Goal: Transaction & Acquisition: Obtain resource

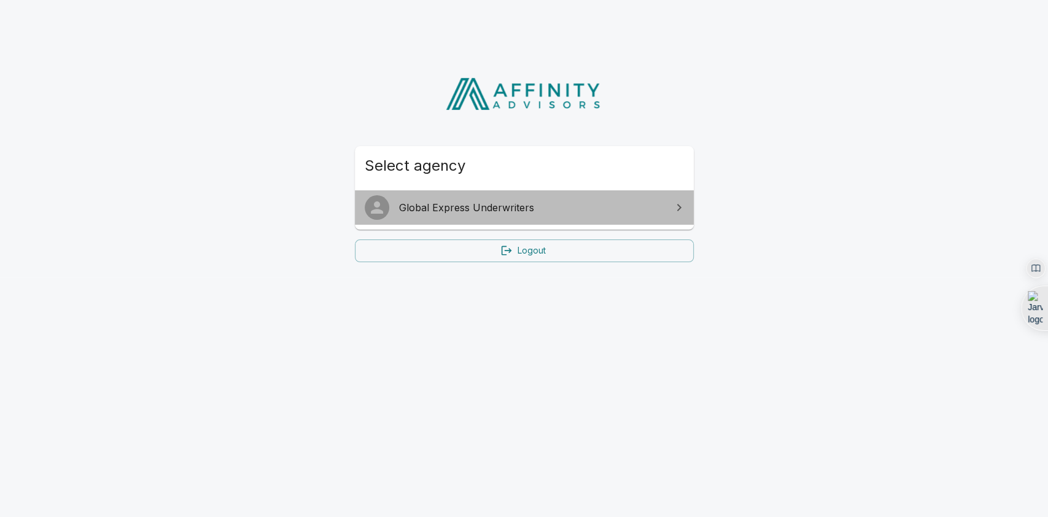
click at [469, 204] on span "Global Express Underwriters" at bounding box center [531, 207] width 265 height 15
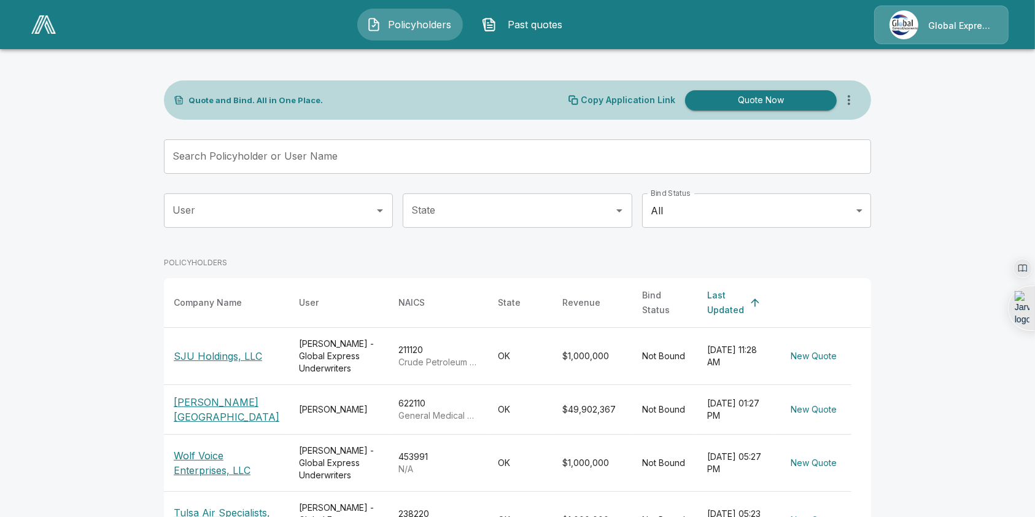
click at [635, 105] on div "Copy Application Link Quote Now" at bounding box center [715, 100] width 293 height 25
click at [621, 96] on p "Copy Application Link" at bounding box center [628, 100] width 95 height 9
click at [212, 349] on p "SJU Holdings, LLC" at bounding box center [218, 356] width 88 height 15
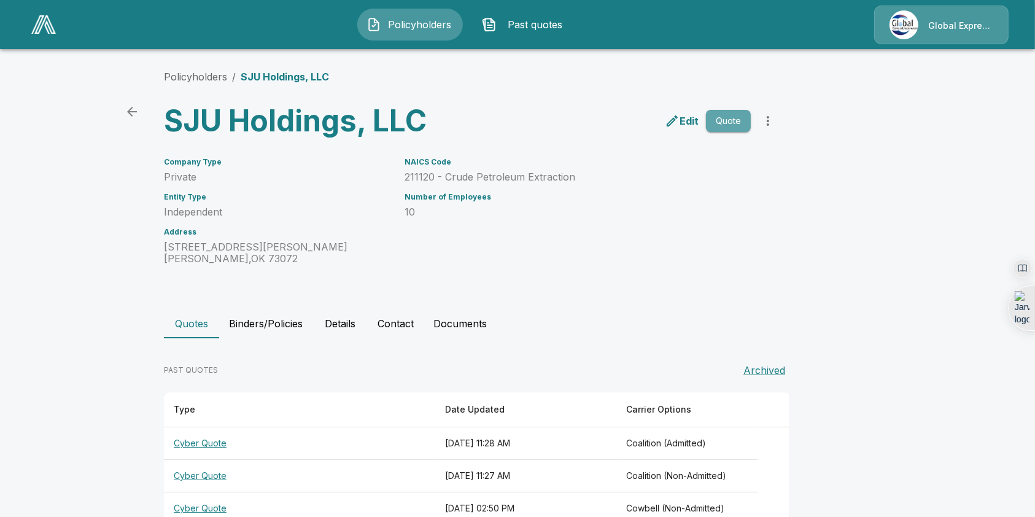
click at [722, 120] on button "Quote" at bounding box center [728, 121] width 45 height 23
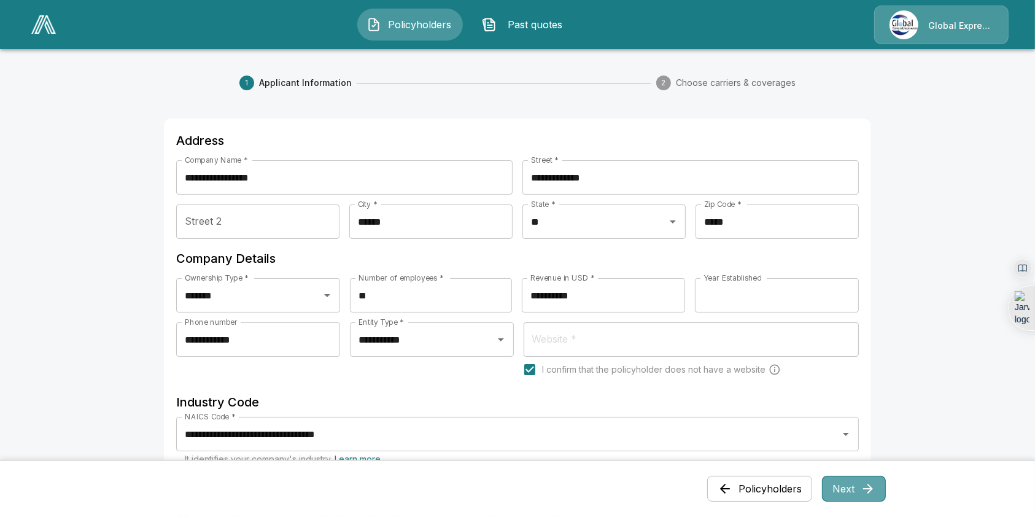
click at [860, 482] on button "Next" at bounding box center [854, 489] width 64 height 26
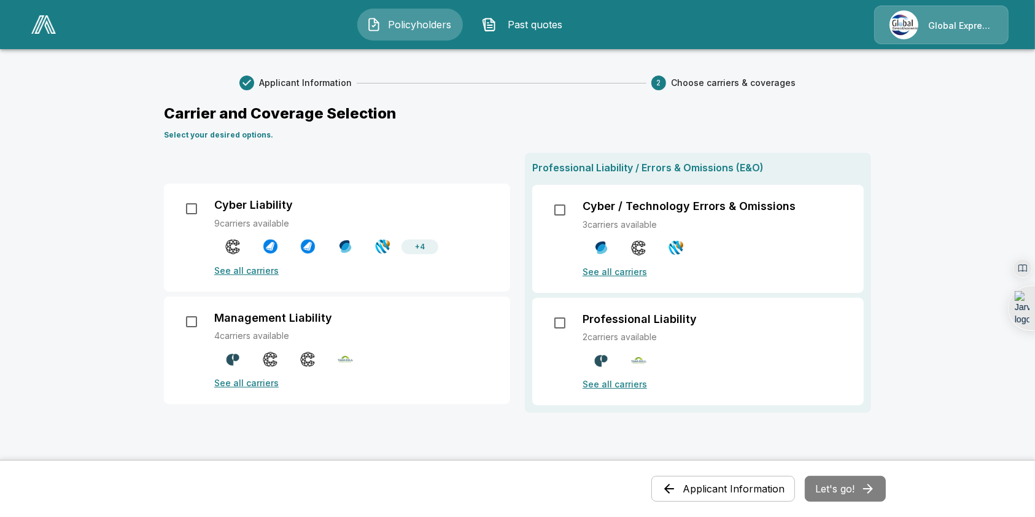
click at [605, 386] on p "See all carriers" at bounding box center [716, 384] width 266 height 13
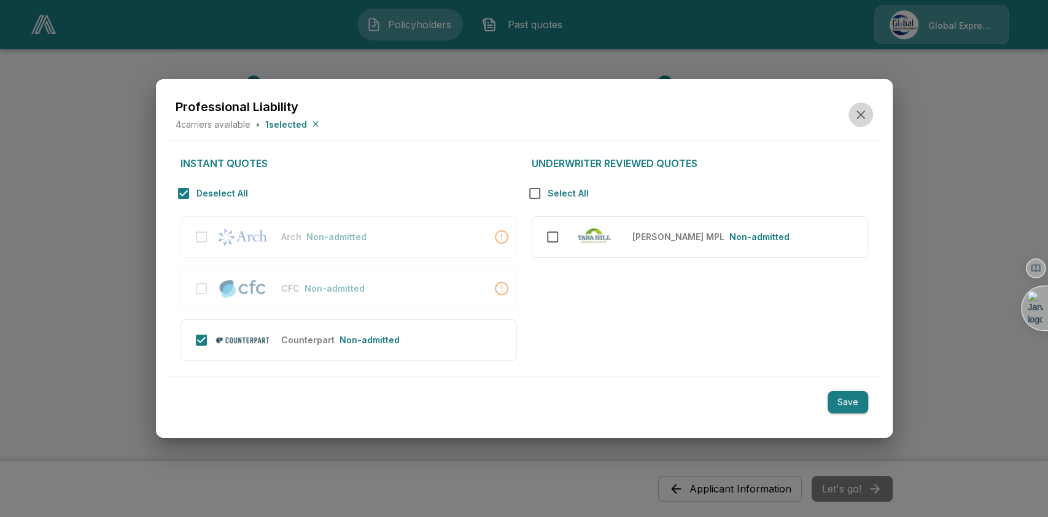
click at [853, 112] on icon "button" at bounding box center [860, 114] width 15 height 15
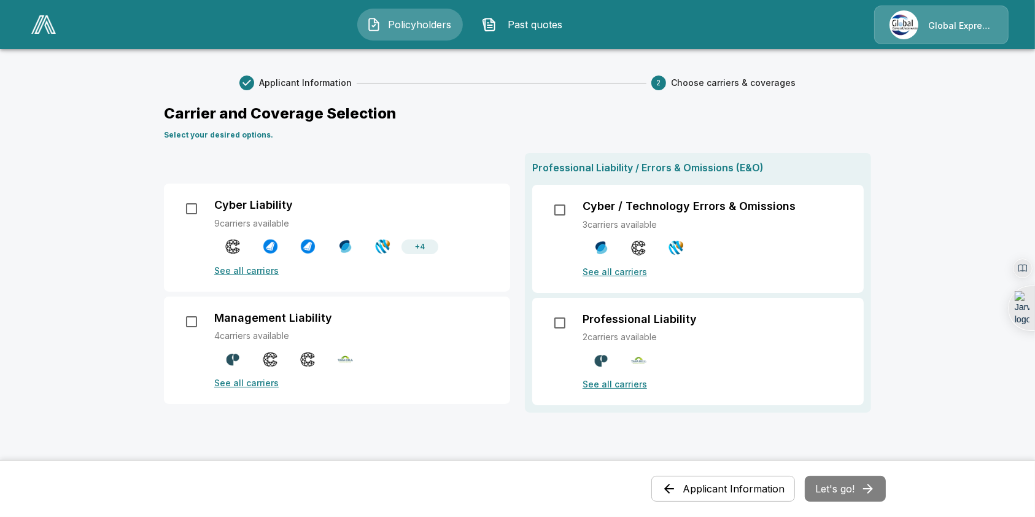
click at [236, 391] on div "Management Liability 4 carriers available See all carriers" at bounding box center [337, 351] width 346 height 108
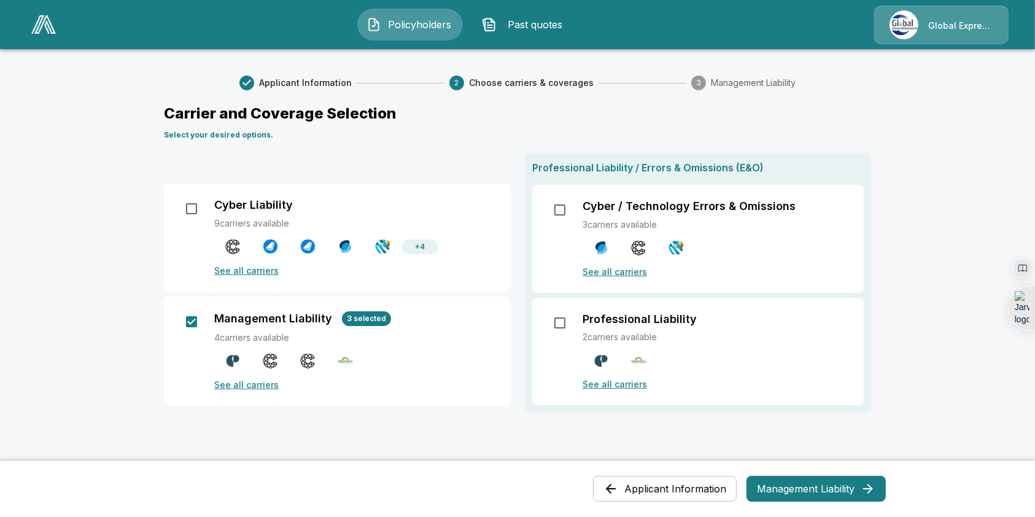
click at [235, 381] on p "See all carriers" at bounding box center [354, 384] width 281 height 13
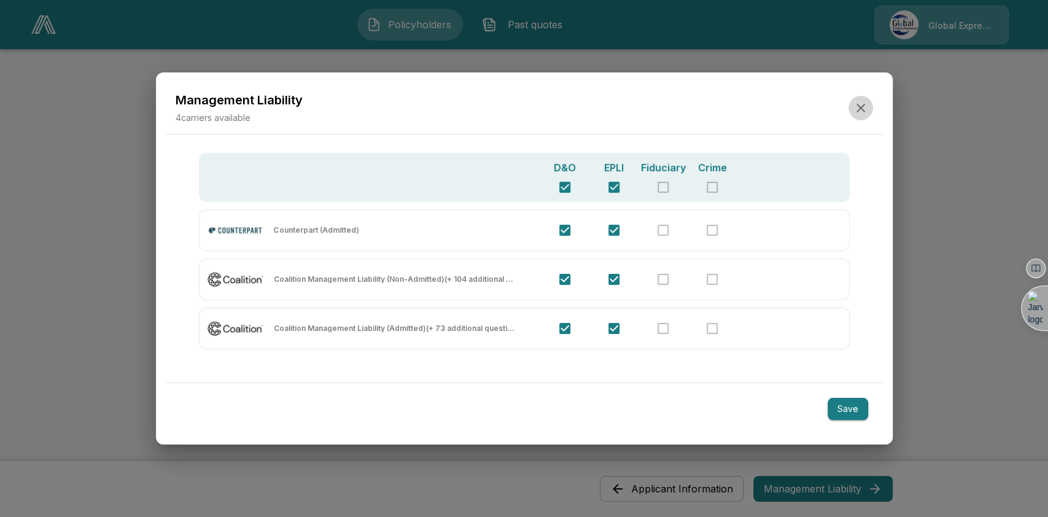
click at [865, 101] on icon "button" at bounding box center [860, 108] width 15 height 15
